Goal: Download file/media

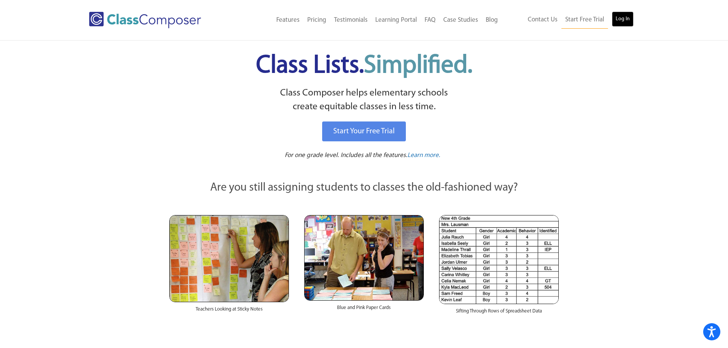
click at [621, 22] on link "Log In" at bounding box center [623, 18] width 22 height 15
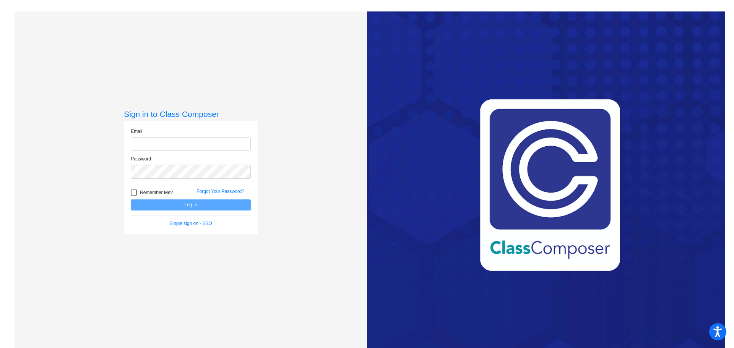
type input "ediazdemancilla@cnusd.k12.ca.us"
click at [192, 205] on button "Log In" at bounding box center [191, 205] width 120 height 11
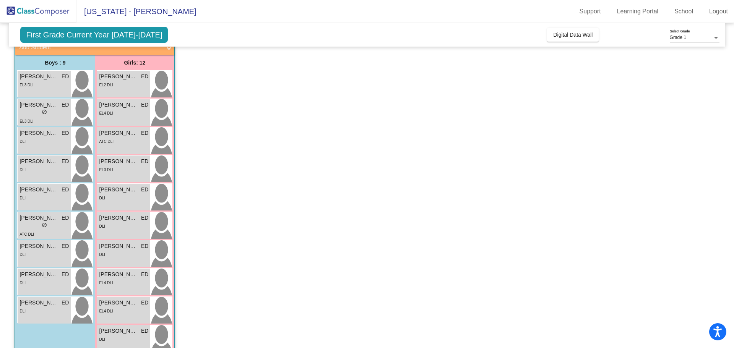
scroll to position [49, 0]
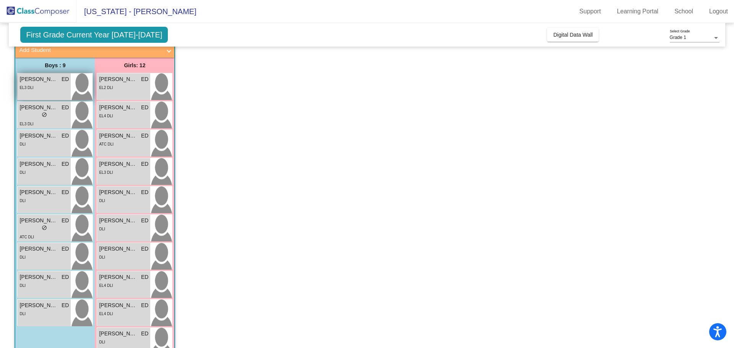
click at [51, 88] on div "EL3 DLI" at bounding box center [44, 87] width 49 height 8
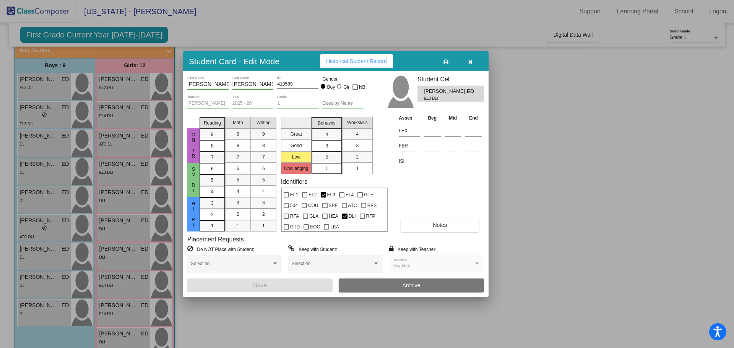
click at [472, 60] on icon "button" at bounding box center [470, 61] width 4 height 5
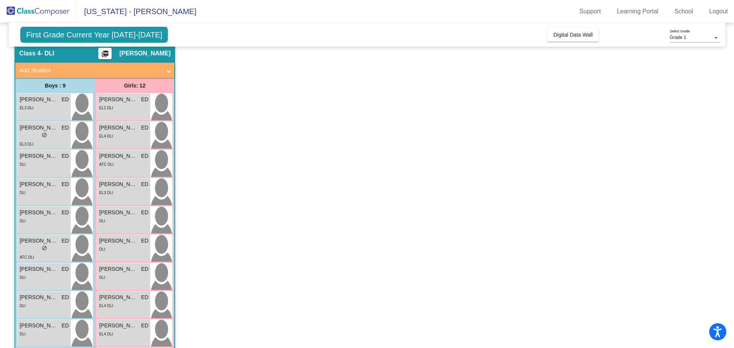
scroll to position [0, 0]
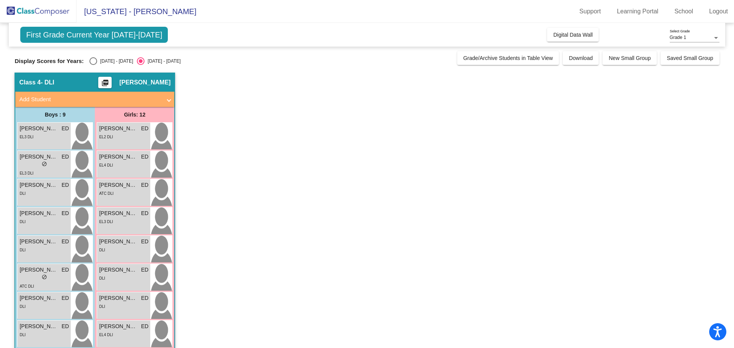
click at [93, 61] on div "Select an option" at bounding box center [93, 61] width 8 height 8
click at [93, 65] on input "2024 - 2025" at bounding box center [93, 65] width 0 height 0
radio input "true"
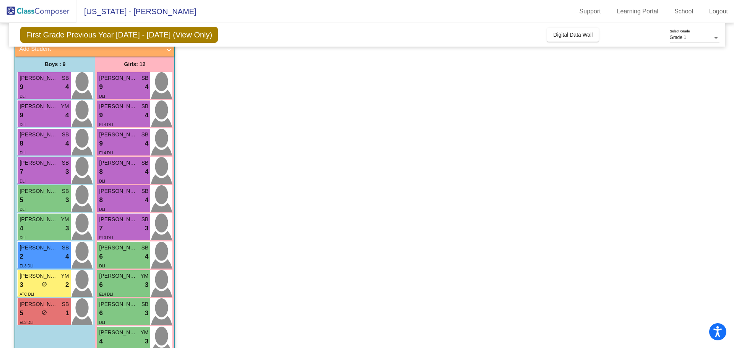
scroll to position [38, 0]
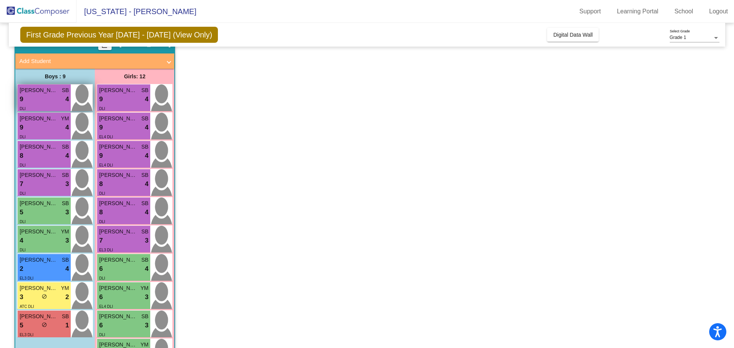
click at [34, 99] on div "9 lock do_not_disturb_alt 4" at bounding box center [44, 99] width 49 height 10
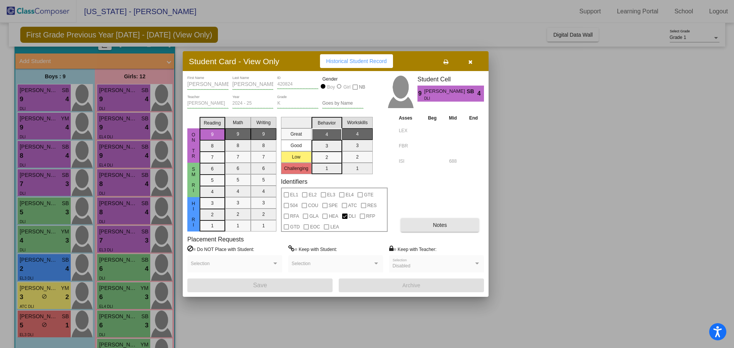
click at [440, 224] on span "Notes" at bounding box center [440, 225] width 14 height 6
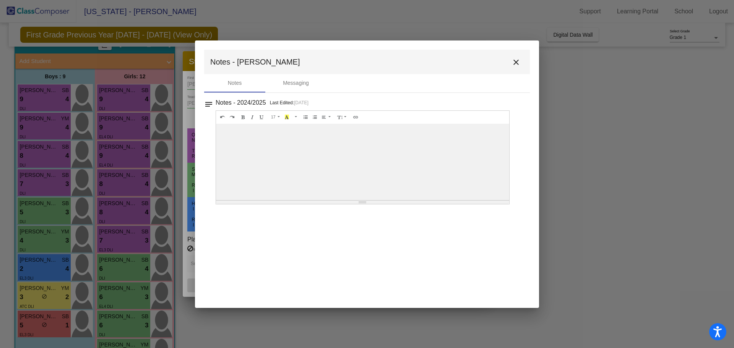
click at [515, 64] on mat-icon "close" at bounding box center [516, 62] width 9 height 9
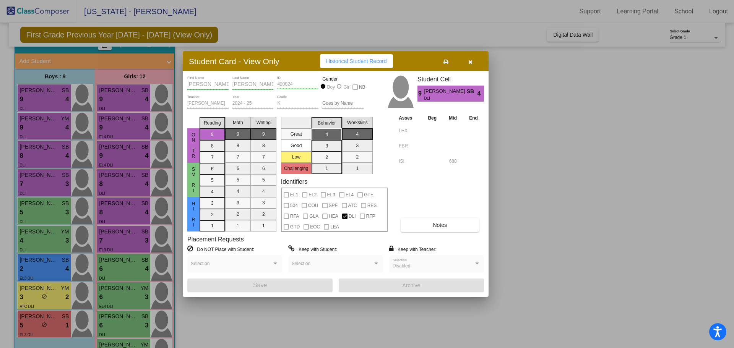
click at [472, 64] on icon "button" at bounding box center [470, 61] width 4 height 5
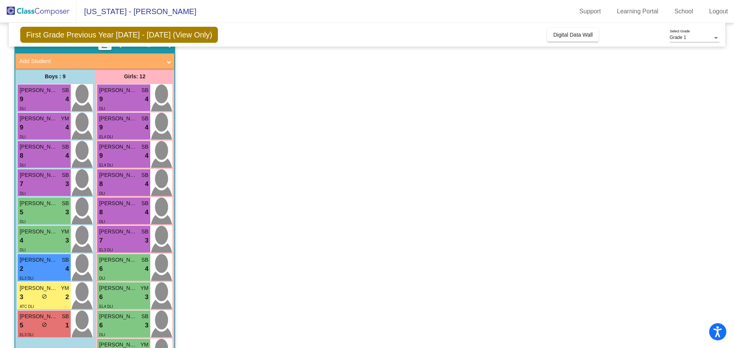
scroll to position [0, 0]
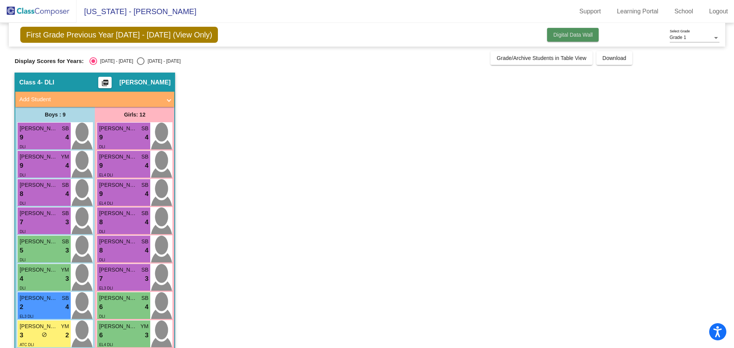
click at [557, 35] on span "Digital Data Wall" at bounding box center [572, 35] width 39 height 6
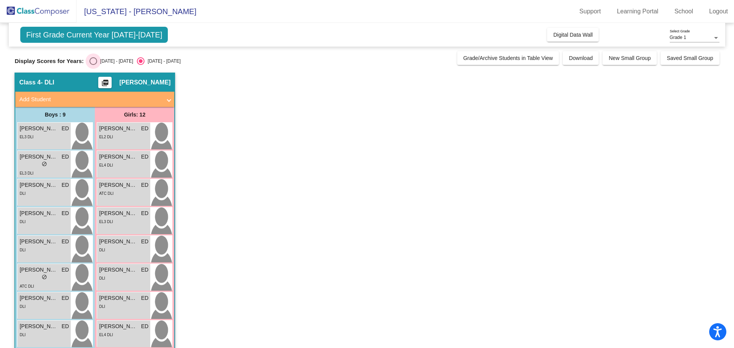
click at [92, 60] on div "Select an option" at bounding box center [93, 61] width 8 height 8
click at [93, 65] on input "2024 - 2025" at bounding box center [93, 65] width 0 height 0
radio input "true"
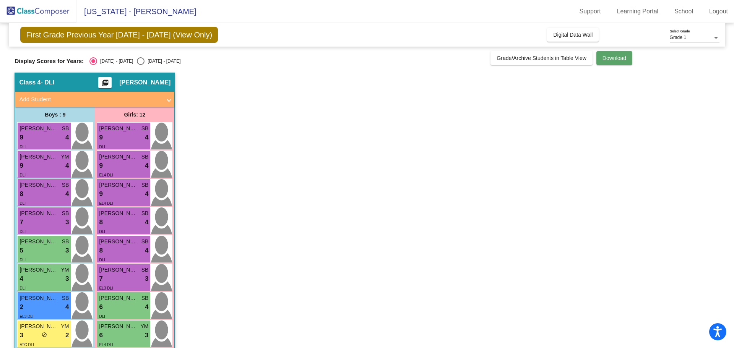
click at [603, 60] on span "Download" at bounding box center [615, 58] width 24 height 6
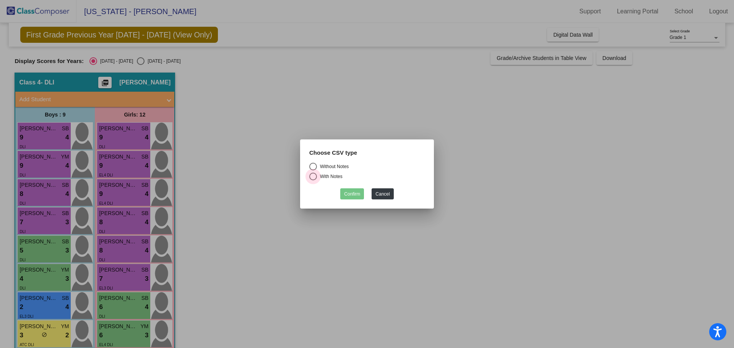
click at [314, 176] on div "Select an option" at bounding box center [313, 177] width 8 height 8
click at [313, 180] on input "With Notes" at bounding box center [313, 180] width 0 height 0
radio input "true"
click at [348, 192] on button "Confirm" at bounding box center [352, 194] width 24 height 11
